Goal: Task Accomplishment & Management: Use online tool/utility

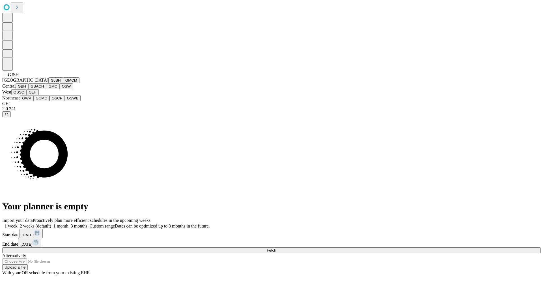
click at [48, 83] on button "GJSH" at bounding box center [55, 80] width 15 height 6
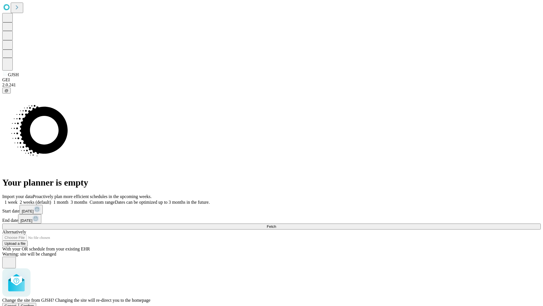
click at [34, 303] on span "Confirm" at bounding box center [27, 305] width 13 height 4
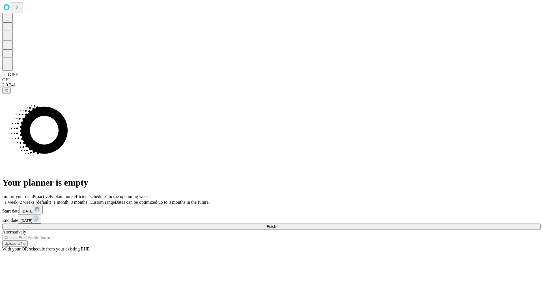
click at [68, 199] on label "1 month" at bounding box center [59, 201] width 17 height 5
click at [276, 224] on span "Fetch" at bounding box center [271, 226] width 9 height 4
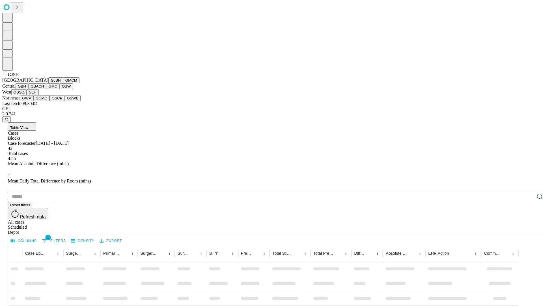
click at [63, 83] on button "GMCM" at bounding box center [71, 80] width 16 height 6
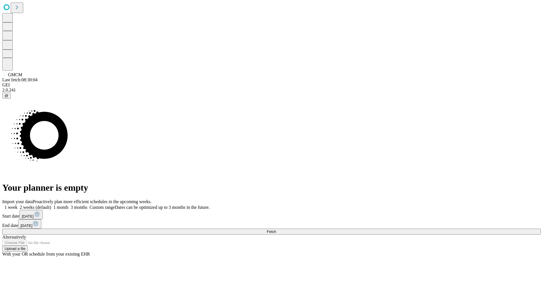
click at [68, 205] on label "1 month" at bounding box center [59, 207] width 17 height 5
click at [276, 229] on span "Fetch" at bounding box center [271, 231] width 9 height 4
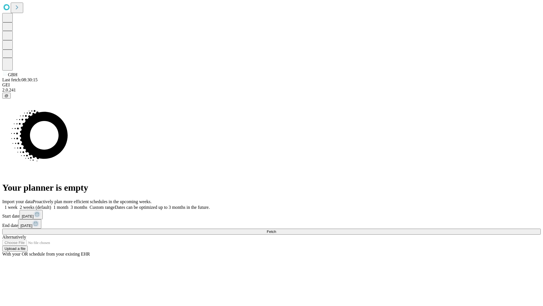
click at [68, 205] on label "1 month" at bounding box center [59, 207] width 17 height 5
click at [276, 229] on span "Fetch" at bounding box center [271, 231] width 9 height 4
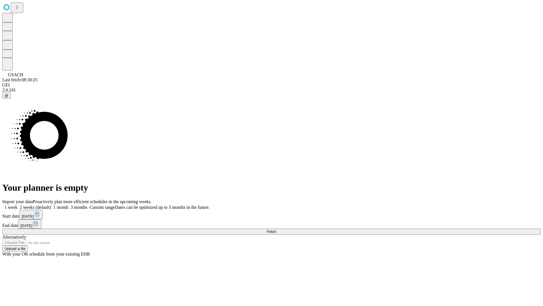
click at [68, 205] on label "1 month" at bounding box center [59, 207] width 17 height 5
click at [276, 229] on span "Fetch" at bounding box center [271, 231] width 9 height 4
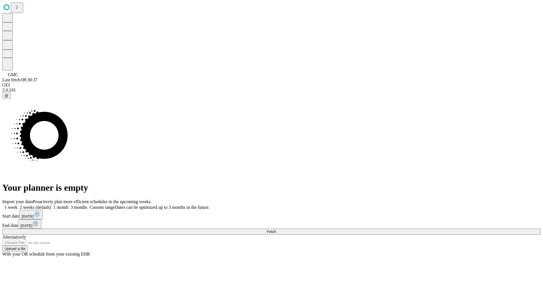
click at [68, 205] on label "1 month" at bounding box center [59, 207] width 17 height 5
click at [276, 229] on span "Fetch" at bounding box center [271, 231] width 9 height 4
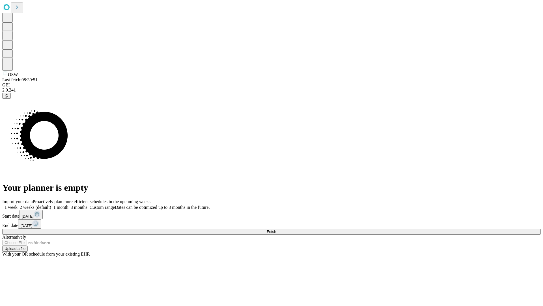
click at [68, 205] on label "1 month" at bounding box center [59, 207] width 17 height 5
click at [276, 229] on span "Fetch" at bounding box center [271, 231] width 9 height 4
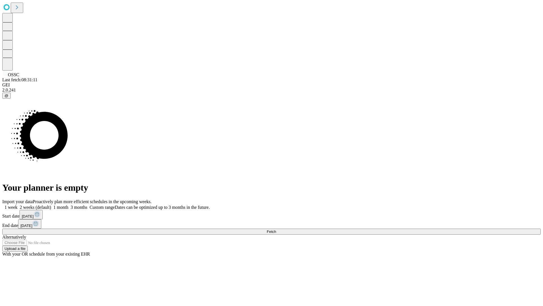
click at [68, 205] on label "1 month" at bounding box center [59, 207] width 17 height 5
click at [276, 229] on span "Fetch" at bounding box center [271, 231] width 9 height 4
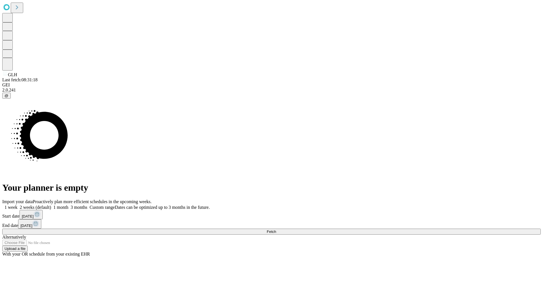
click at [68, 205] on label "1 month" at bounding box center [59, 207] width 17 height 5
click at [276, 229] on span "Fetch" at bounding box center [271, 231] width 9 height 4
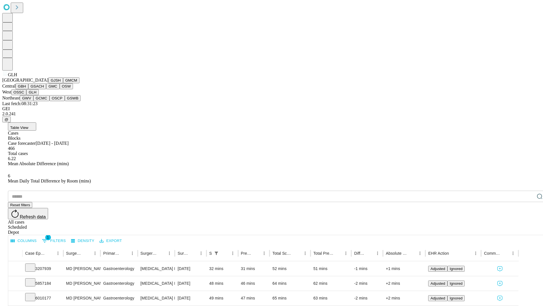
click at [33, 101] on button "GWV" at bounding box center [27, 98] width 14 height 6
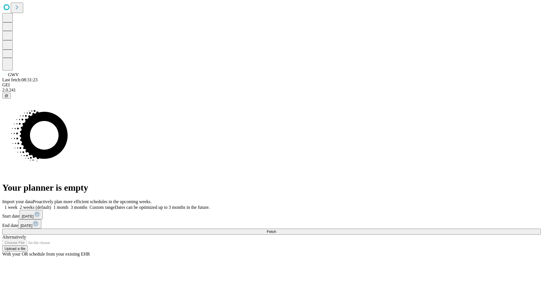
click at [68, 205] on label "1 month" at bounding box center [59, 207] width 17 height 5
click at [276, 229] on span "Fetch" at bounding box center [271, 231] width 9 height 4
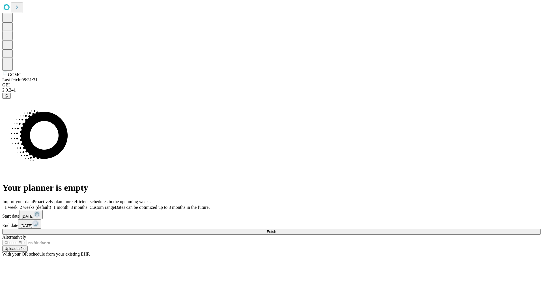
click at [68, 205] on label "1 month" at bounding box center [59, 207] width 17 height 5
click at [276, 229] on span "Fetch" at bounding box center [271, 231] width 9 height 4
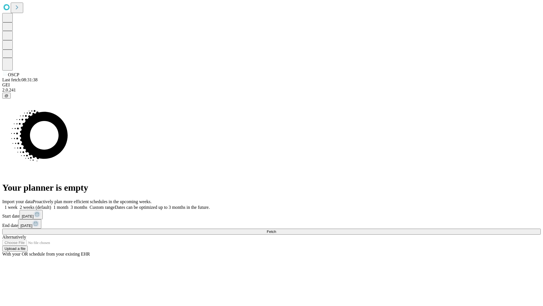
click at [68, 205] on label "1 month" at bounding box center [59, 207] width 17 height 5
click at [276, 229] on span "Fetch" at bounding box center [271, 231] width 9 height 4
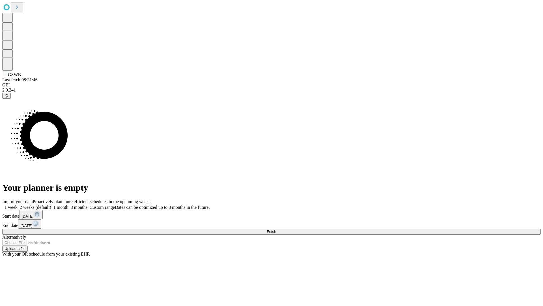
click at [68, 205] on label "1 month" at bounding box center [59, 207] width 17 height 5
click at [276, 229] on span "Fetch" at bounding box center [271, 231] width 9 height 4
